Goal: Navigation & Orientation: Find specific page/section

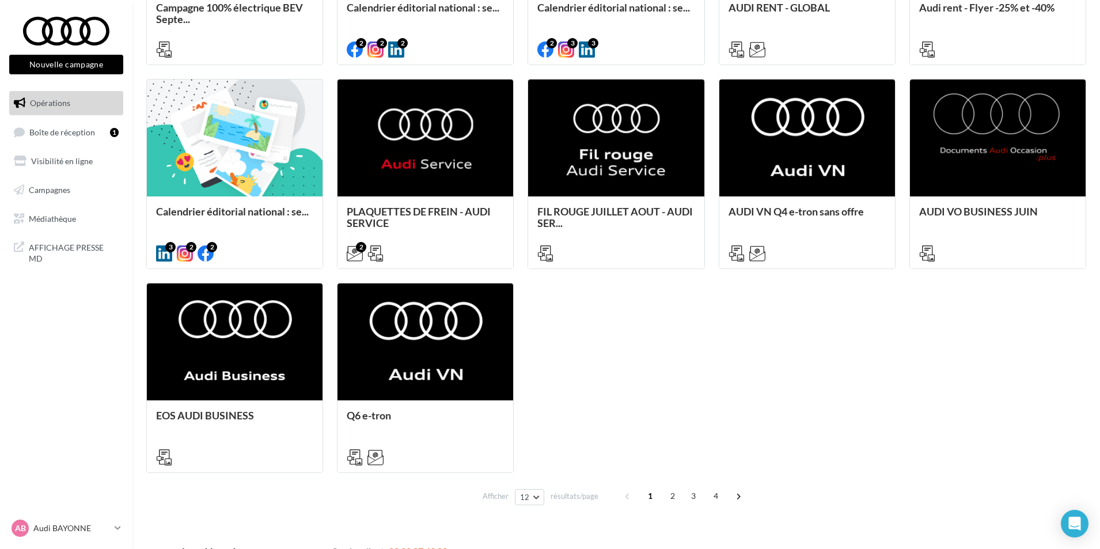
scroll to position [516, 0]
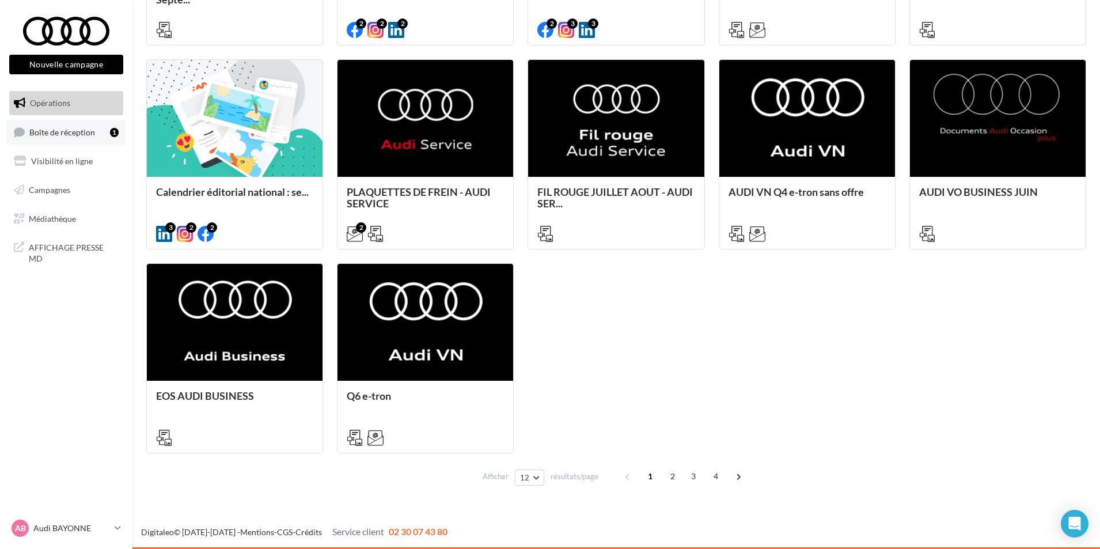
click at [74, 131] on span "Boîte de réception" at bounding box center [62, 132] width 66 height 10
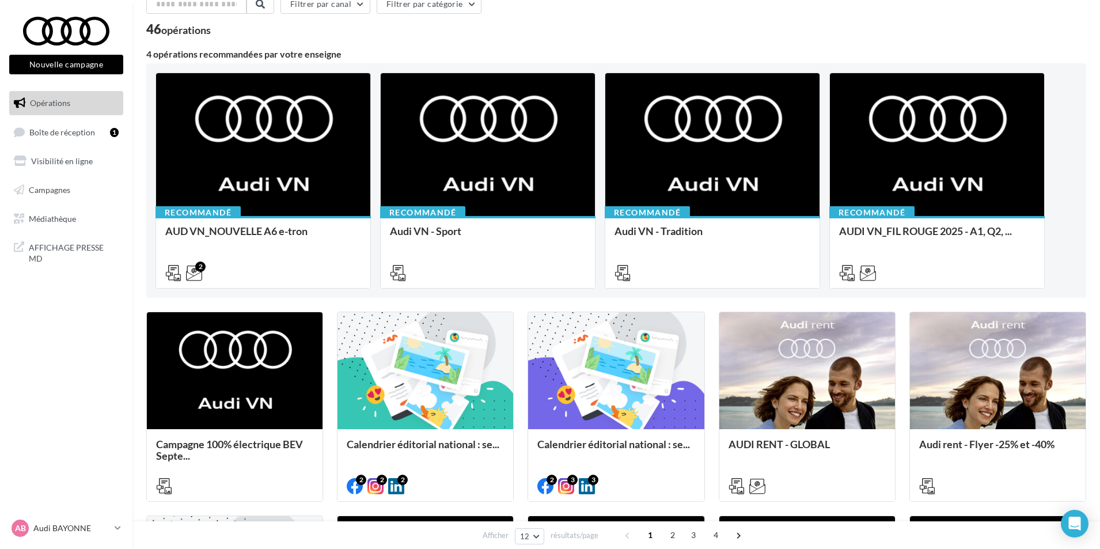
scroll to position [115, 0]
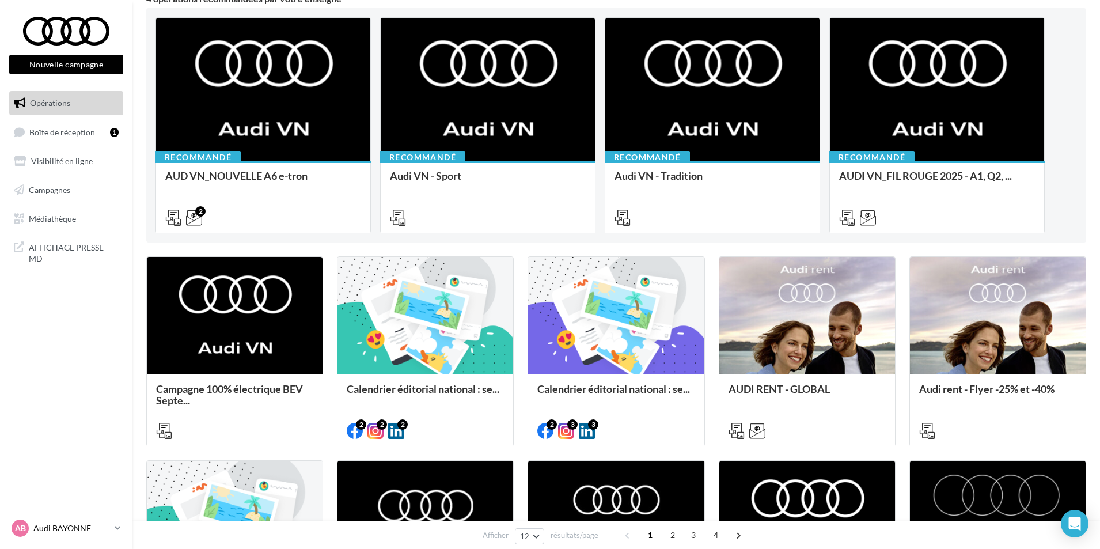
click at [119, 527] on icon at bounding box center [118, 528] width 6 height 10
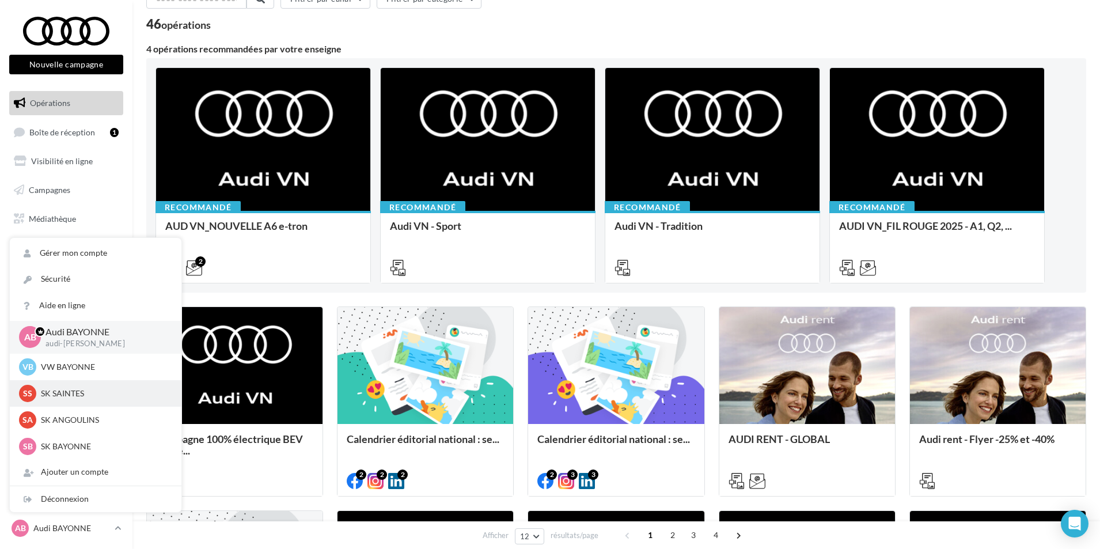
scroll to position [0, 0]
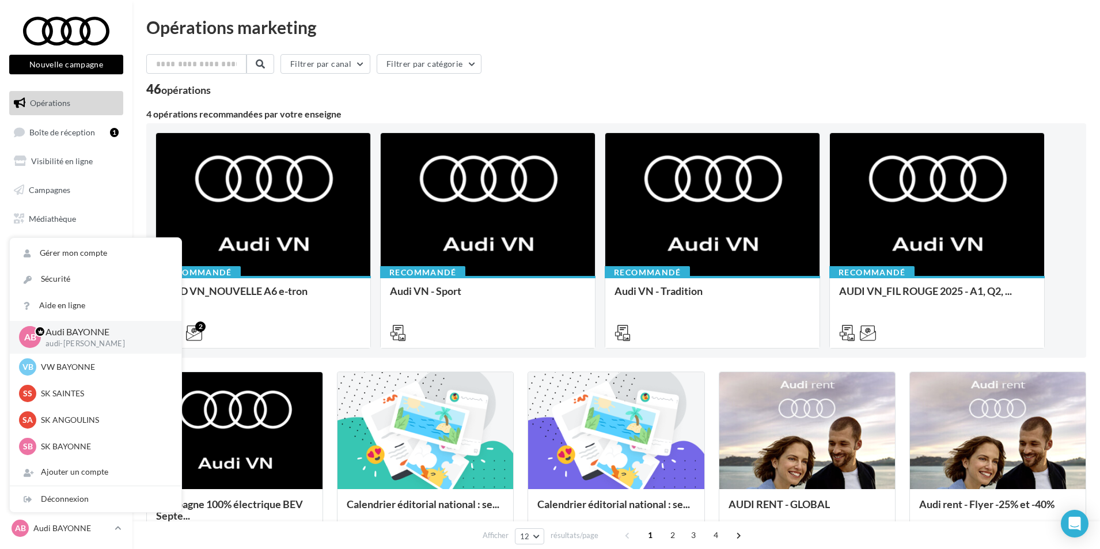
click at [134, 341] on p "audi-[PERSON_NAME]" at bounding box center [103, 344] width 117 height 10
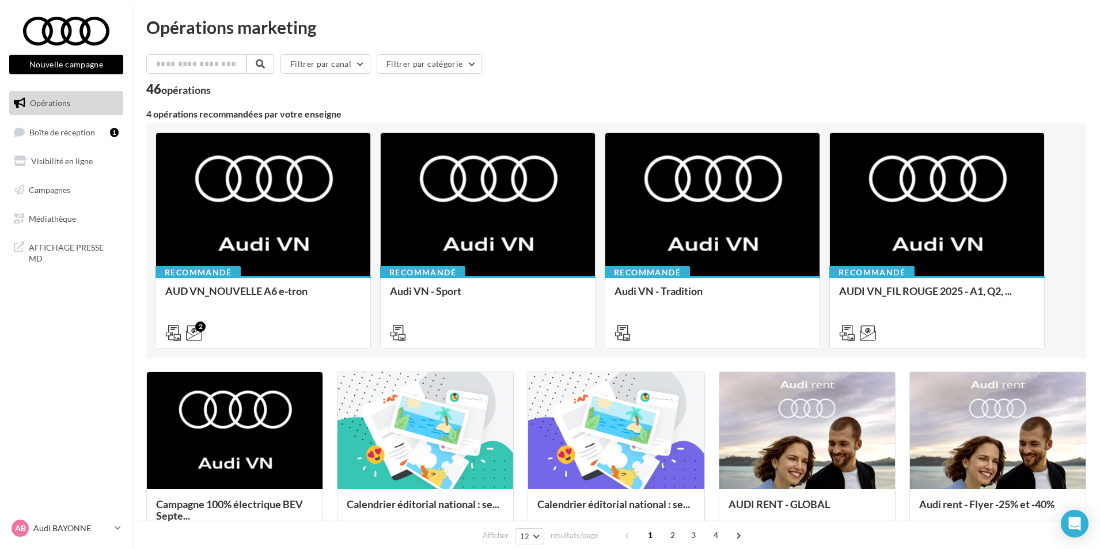
click at [123, 526] on div "AB Audi BAYONNE audi-bayo-lau" at bounding box center [66, 533] width 132 height 32
click at [116, 527] on icon at bounding box center [118, 528] width 6 height 10
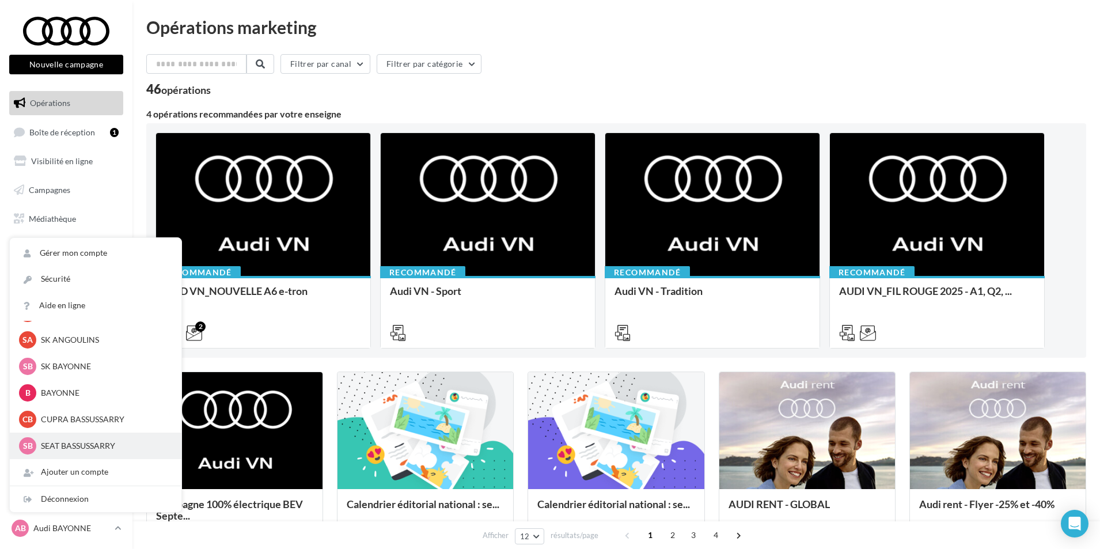
scroll to position [58, 0]
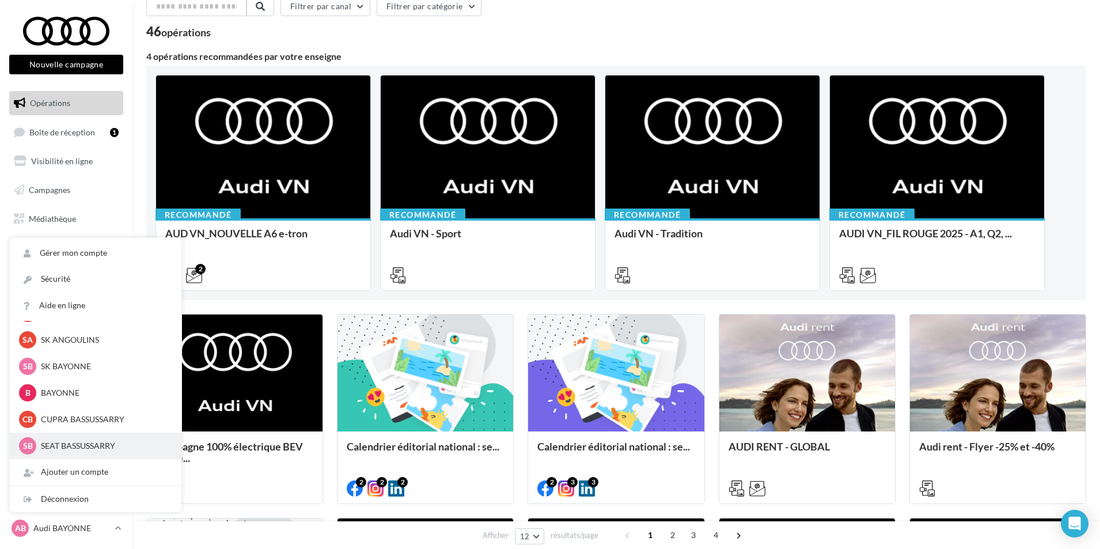
click at [93, 442] on p "SEAT BASSUSSARRY" at bounding box center [104, 446] width 127 height 12
